Goal: Check status: Check status

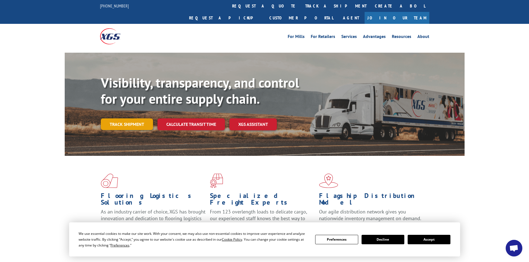
click at [127, 119] on link "Track shipment" at bounding box center [127, 125] width 52 height 12
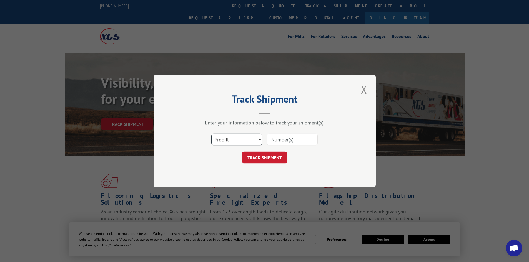
click at [260, 139] on select "Select category... Probill BOL PO" at bounding box center [236, 140] width 51 height 12
select select "bol"
click at [211, 134] on select "Select category... Probill BOL PO" at bounding box center [236, 140] width 51 height 12
click at [279, 139] on input at bounding box center [292, 140] width 51 height 12
click at [281, 139] on input at bounding box center [292, 140] width 51 height 12
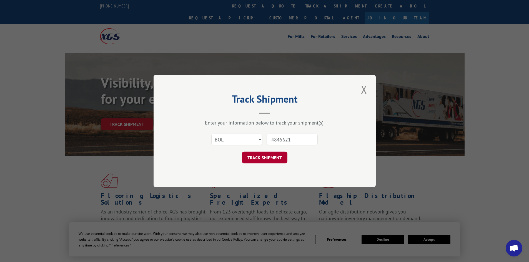
type input "4845621"
click at [261, 157] on button "TRACK SHIPMENT" at bounding box center [265, 158] width 46 height 12
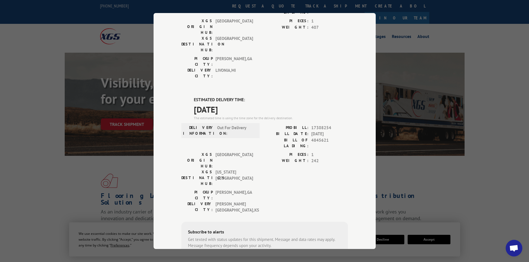
scroll to position [104, 0]
